Goal: Task Accomplishment & Management: Manage account settings

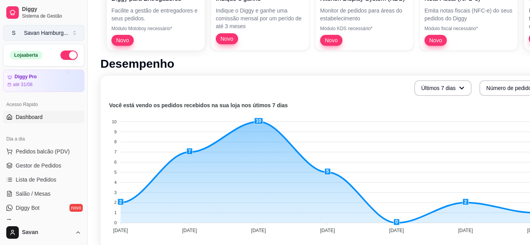
scroll to position [118, 0]
click at [26, 178] on span "Lista de Pedidos" at bounding box center [36, 180] width 41 height 8
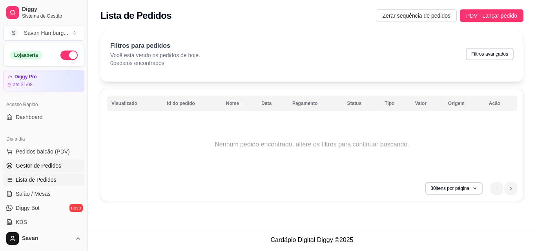
click at [38, 164] on span "Gestor de Pedidos" at bounding box center [38, 166] width 45 height 8
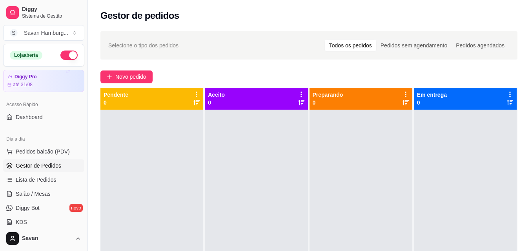
click at [116, 186] on div at bounding box center [151, 235] width 103 height 251
click at [231, 67] on div "Selecione o tipo dos pedidos Todos os pedidos Pedidos sem agendamento Pedidos a…" at bounding box center [309, 188] width 442 height 322
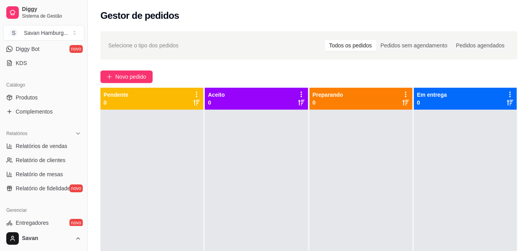
scroll to position [160, 0]
click at [53, 145] on span "Relatórios de vendas" at bounding box center [42, 146] width 52 height 8
select select "ALL"
select select "0"
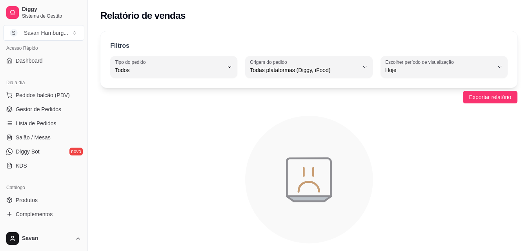
scroll to position [55, 0]
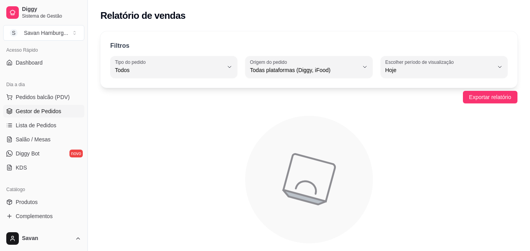
click at [48, 107] on link "Gestor de Pedidos" at bounding box center [43, 111] width 81 height 13
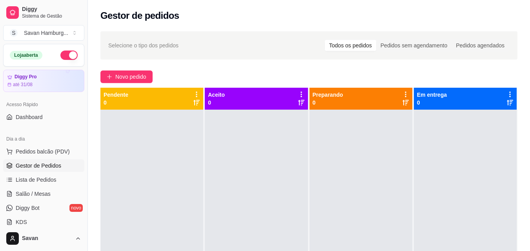
click at [91, 77] on div "Selecione o tipo dos pedidos Todos os pedidos Pedidos sem agendamento Pedidos a…" at bounding box center [309, 188] width 442 height 322
click at [122, 81] on span "Novo pedido" at bounding box center [130, 77] width 31 height 9
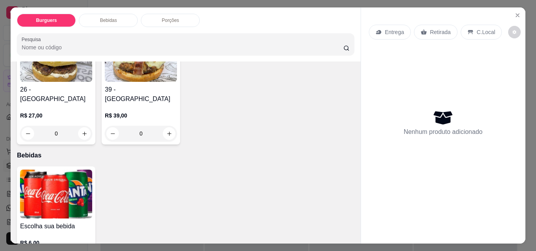
scroll to position [216, 0]
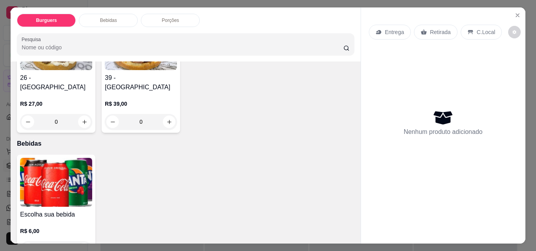
click at [274, 9] on div "0" at bounding box center [310, 1] width 72 height 16
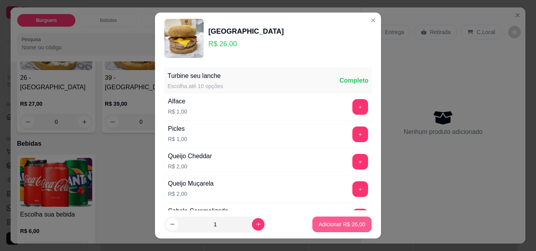
click at [325, 229] on button "Adicionar R$ 26,00" at bounding box center [341, 225] width 59 height 16
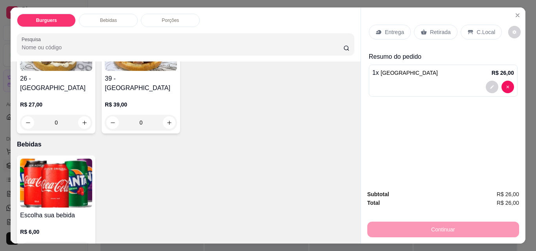
type input "1"
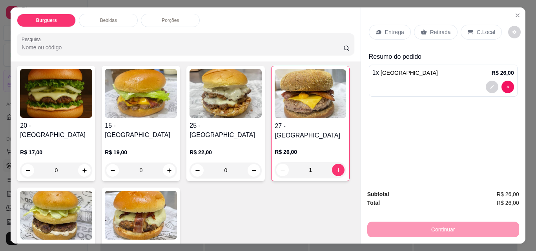
scroll to position [44, 0]
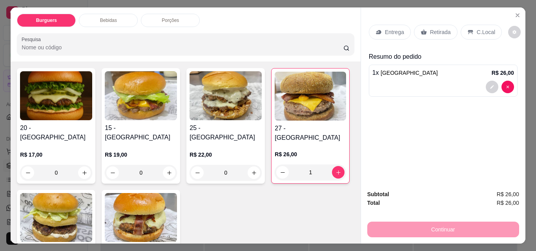
click at [81, 165] on div "0" at bounding box center [56, 173] width 72 height 16
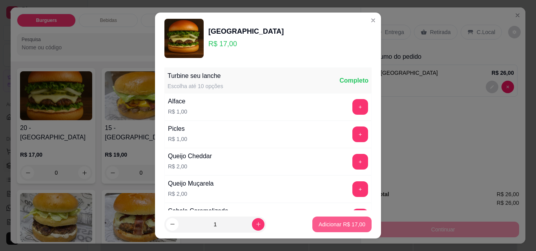
click at [335, 224] on p "Adicionar R$ 17,00" at bounding box center [341, 225] width 47 height 8
type input "1"
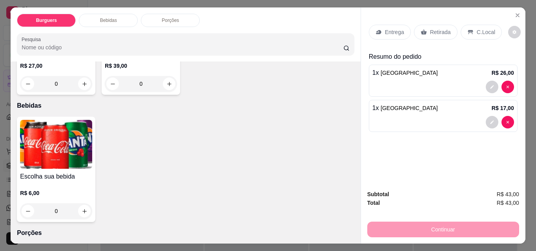
scroll to position [276, 0]
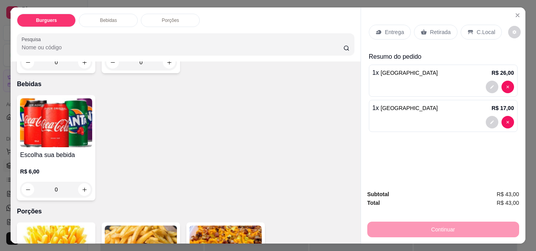
click at [79, 182] on div "0" at bounding box center [56, 190] width 72 height 16
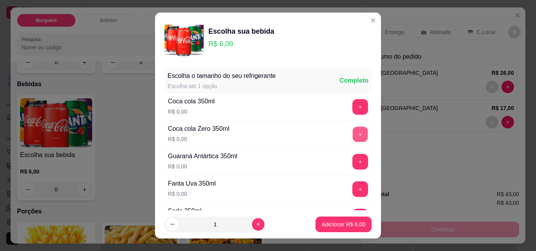
click at [353, 133] on button "+" at bounding box center [360, 134] width 15 height 15
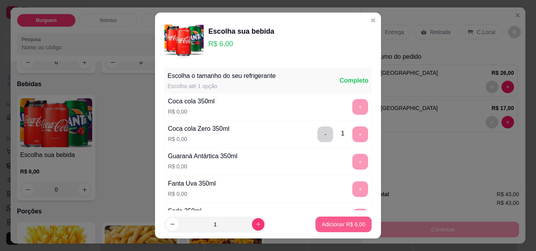
click at [326, 226] on p "Adicionar R$ 6,00" at bounding box center [344, 225] width 44 height 8
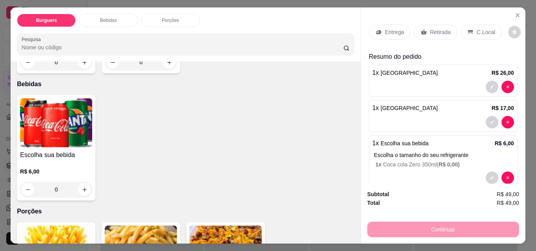
click at [82, 182] on div "0" at bounding box center [56, 190] width 72 height 16
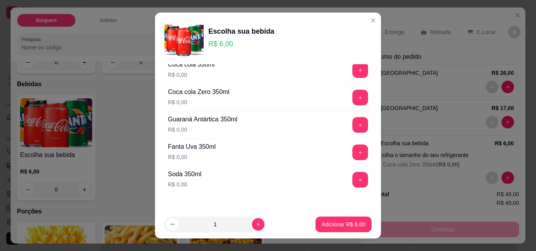
scroll to position [36, 0]
click at [353, 126] on button "+" at bounding box center [360, 125] width 15 height 15
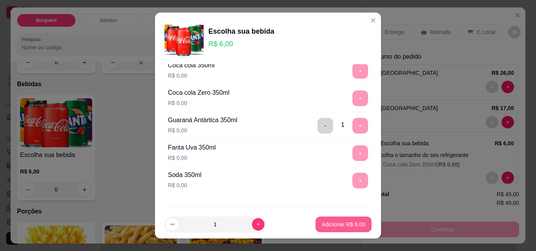
click at [331, 226] on p "Adicionar R$ 6,00" at bounding box center [344, 225] width 44 height 8
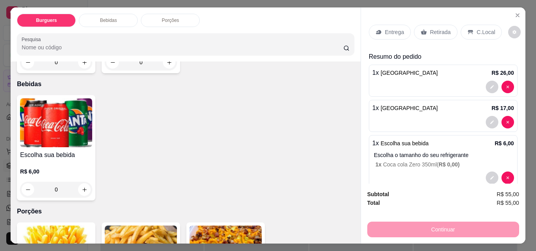
scroll to position [358, 0]
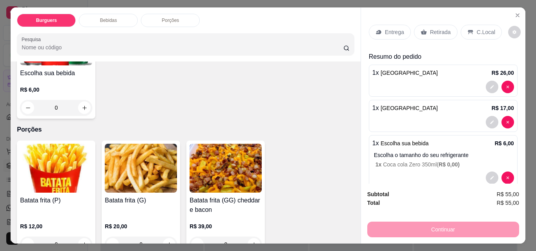
click at [84, 237] on div "0" at bounding box center [56, 245] width 72 height 16
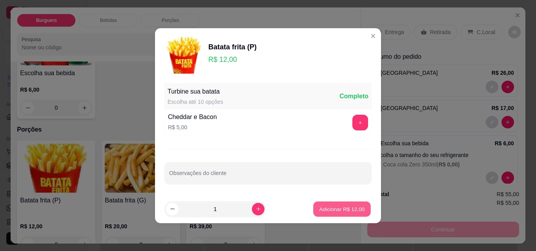
click at [332, 206] on p "Adicionar R$ 12,00" at bounding box center [341, 208] width 45 height 7
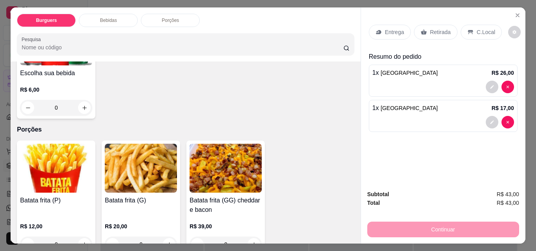
click at [85, 237] on div "0" at bounding box center [56, 245] width 72 height 16
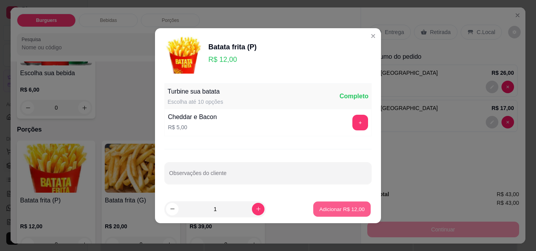
click at [338, 209] on p "Adicionar R$ 12,00" at bounding box center [341, 208] width 45 height 7
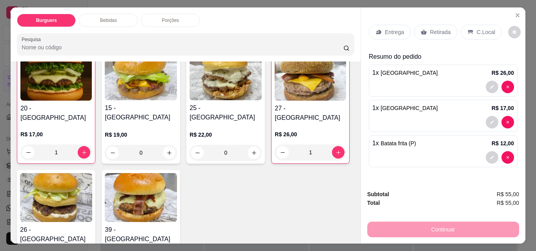
scroll to position [61, 0]
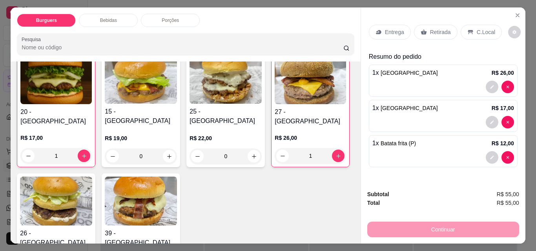
click at [275, 104] on img at bounding box center [310, 79] width 71 height 49
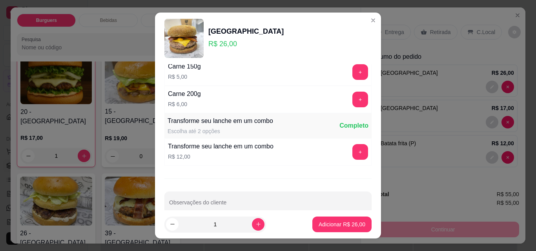
scroll to position [319, 0]
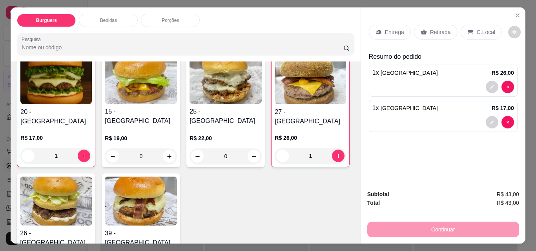
type input "0"
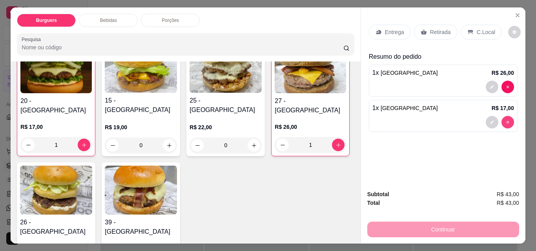
type input "0"
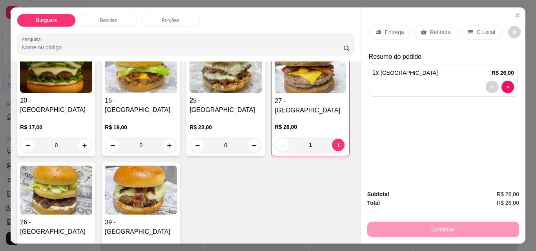
scroll to position [71, 0]
type input "0"
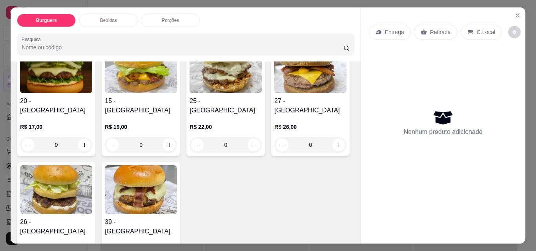
click at [274, 93] on img at bounding box center [310, 68] width 72 height 49
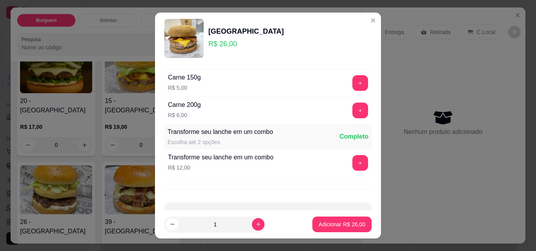
scroll to position [310, 0]
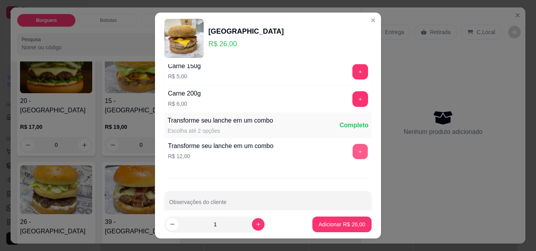
click at [353, 149] on button "+" at bounding box center [360, 151] width 15 height 15
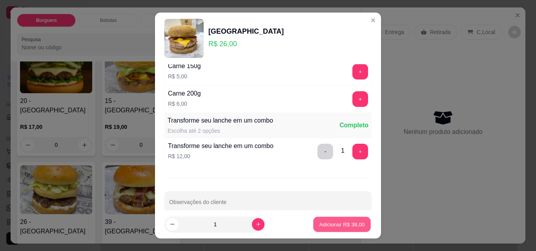
click at [319, 226] on p "Adicionar R$ 38,00" at bounding box center [341, 224] width 45 height 7
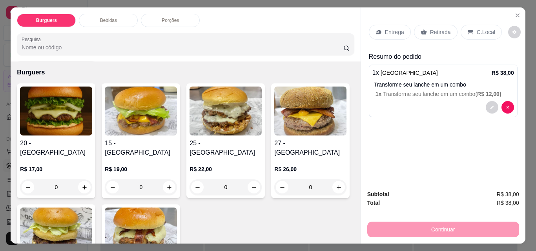
scroll to position [33, 0]
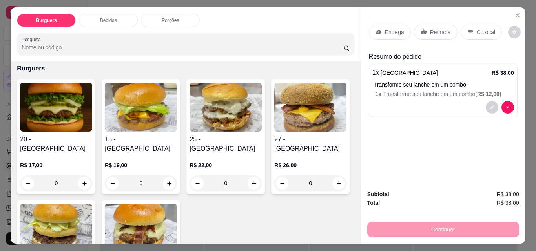
click at [78, 176] on div "0" at bounding box center [56, 184] width 72 height 16
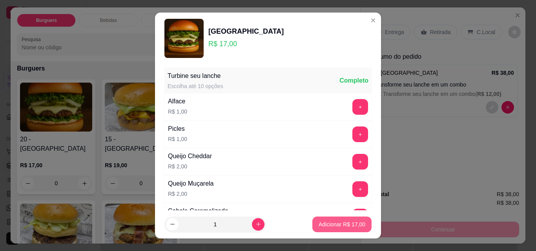
click at [319, 221] on p "Adicionar R$ 17,00" at bounding box center [341, 225] width 47 height 8
type input "1"
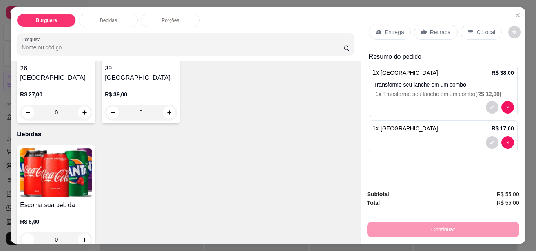
scroll to position [243, 0]
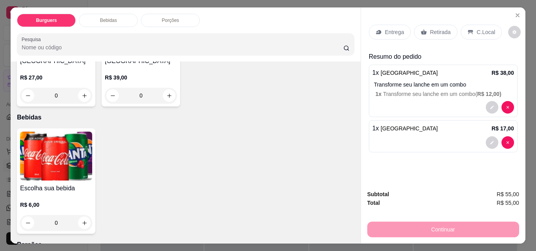
click at [81, 215] on div "0" at bounding box center [56, 223] width 72 height 16
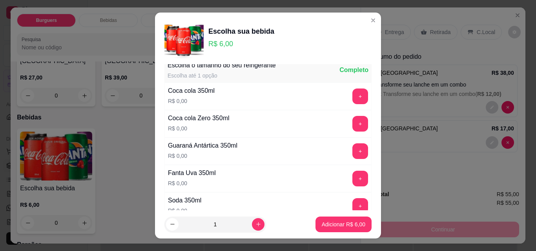
scroll to position [27, 0]
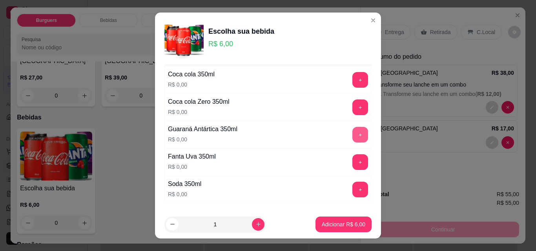
click at [352, 135] on button "+" at bounding box center [360, 135] width 16 height 16
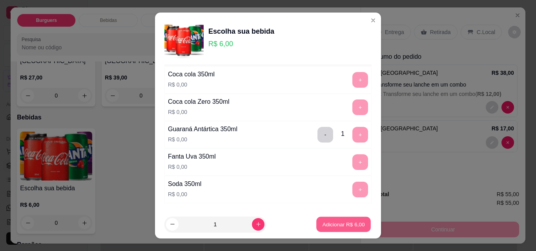
click at [327, 227] on p "Adicionar R$ 6,00" at bounding box center [343, 224] width 42 height 7
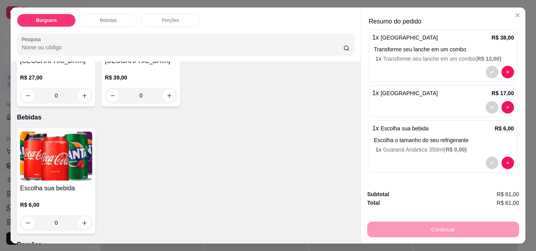
scroll to position [0, 0]
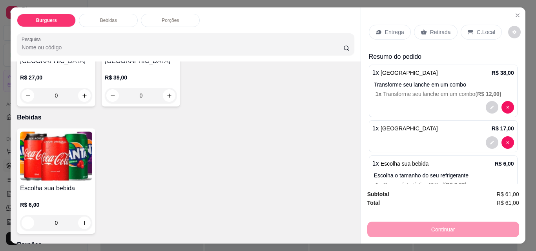
click at [430, 28] on p "Retirada" at bounding box center [440, 32] width 21 height 8
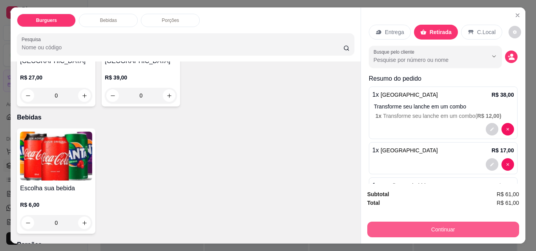
click at [411, 227] on button "Continuar" at bounding box center [443, 230] width 152 height 16
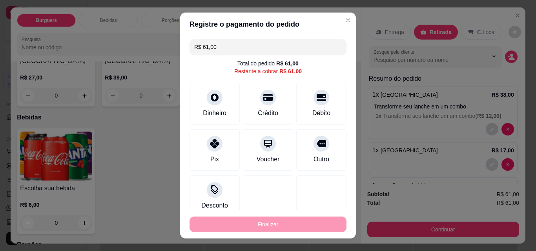
scroll to position [10, 0]
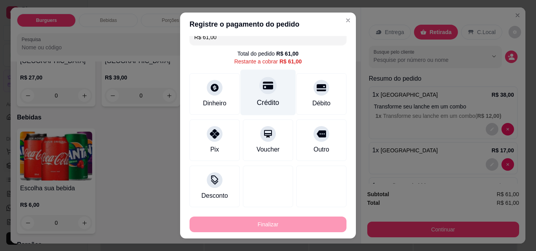
click at [264, 90] on icon at bounding box center [268, 85] width 10 height 10
type input "R$ 0,00"
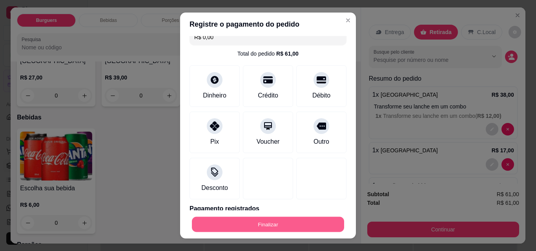
click at [252, 222] on button "Finalizar" at bounding box center [268, 224] width 152 height 15
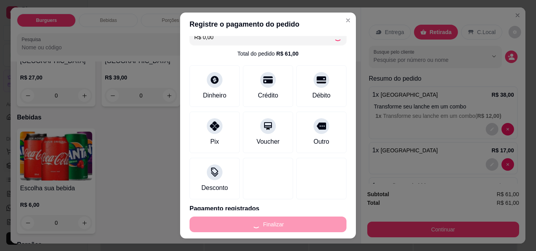
type input "0"
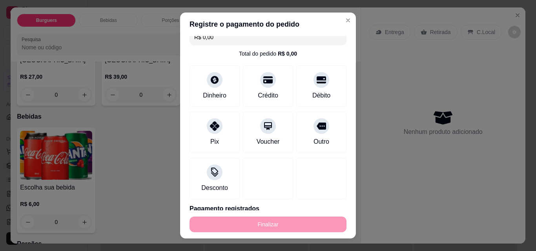
type input "-R$ 61,00"
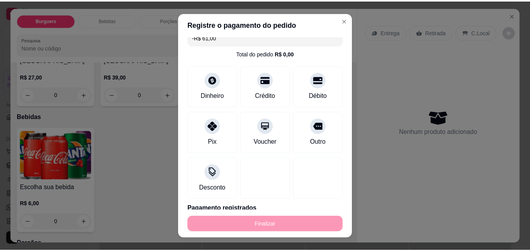
scroll to position [242, 0]
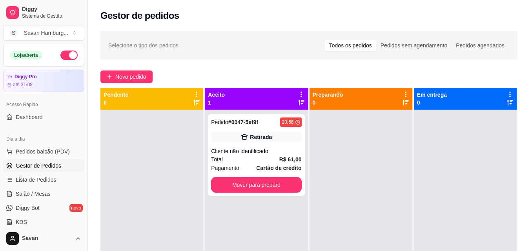
click at [252, 222] on div "Pedido # 0047-5ef9f 20:56 Retirada Cliente não identificado Total R$ 61,00 Paga…" at bounding box center [256, 235] width 103 height 251
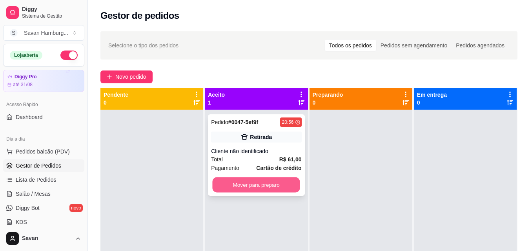
click at [280, 185] on button "Mover para preparo" at bounding box center [256, 185] width 87 height 15
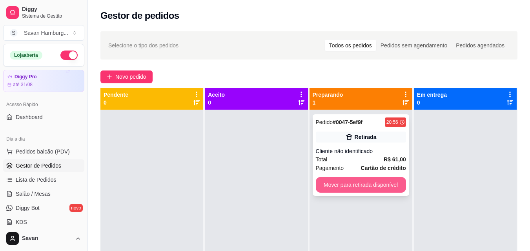
click at [382, 179] on button "Mover para retirada disponível" at bounding box center [361, 185] width 90 height 16
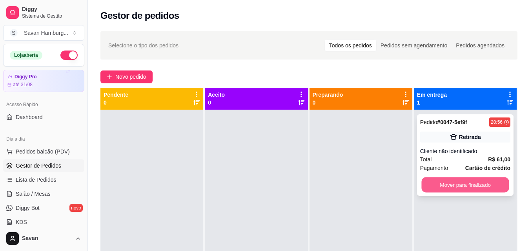
click at [422, 182] on button "Mover para finalizado" at bounding box center [464, 185] width 87 height 15
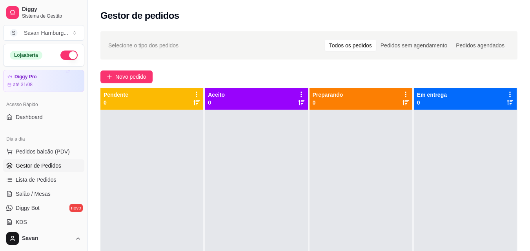
click at [173, 74] on div "Novo pedido" at bounding box center [308, 77] width 417 height 13
